Goal: Information Seeking & Learning: Learn about a topic

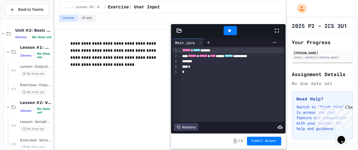
click at [80, 60] on p "**********" at bounding box center [117, 54] width 95 height 28
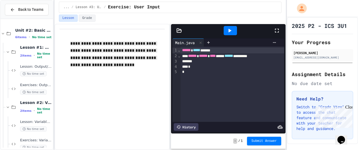
click at [80, 60] on span "**********" at bounding box center [113, 55] width 87 height 26
click at [103, 75] on p at bounding box center [117, 72] width 95 height 7
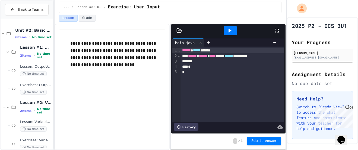
click at [106, 61] on p "**********" at bounding box center [117, 54] width 95 height 28
